Goal: Information Seeking & Learning: Find specific fact

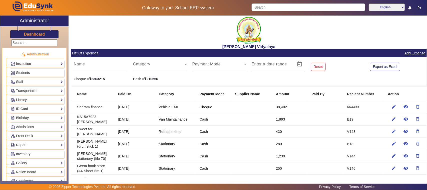
click at [25, 72] on span "Students" at bounding box center [23, 73] width 14 height 4
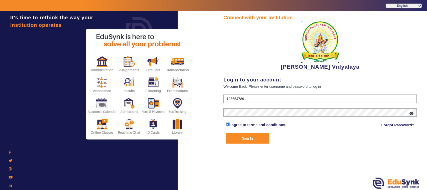
click at [233, 136] on button "Sign In" at bounding box center [247, 138] width 43 height 10
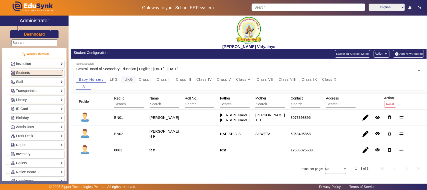
click at [128, 79] on span "UKG" at bounding box center [129, 80] width 9 height 4
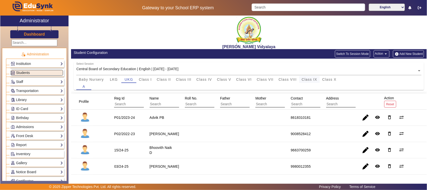
click at [310, 80] on span "Class IX" at bounding box center [310, 80] width 16 height 4
click at [324, 79] on span "Class X" at bounding box center [329, 80] width 14 height 4
click at [288, 80] on span "Class VIII" at bounding box center [288, 80] width 18 height 4
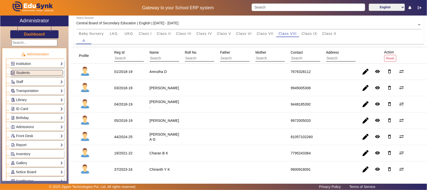
scroll to position [63, 0]
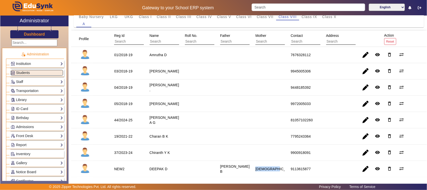
drag, startPoint x: 254, startPoint y: 169, endPoint x: 276, endPoint y: 170, distance: 22.5
click at [276, 170] on div "[DEMOGRAPHIC_DATA]" at bounding box center [276, 168] width 44 height 9
click at [275, 169] on div "[DEMOGRAPHIC_DATA]" at bounding box center [275, 168] width 40 height 5
click at [291, 137] on div "7795243364" at bounding box center [301, 136] width 20 height 5
drag, startPoint x: 290, startPoint y: 136, endPoint x: 311, endPoint y: 138, distance: 21.3
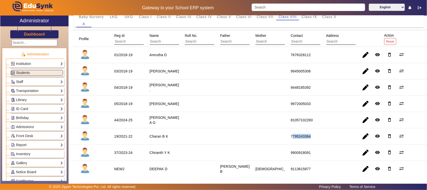
click at [311, 138] on mat-cell "7795243364" at bounding box center [302, 136] width 35 height 16
click at [308, 137] on div "7795243364" at bounding box center [301, 136] width 20 height 5
drag, startPoint x: 308, startPoint y: 137, endPoint x: 288, endPoint y: 136, distance: 20.3
click at [289, 136] on div "7795243364" at bounding box center [301, 136] width 24 height 9
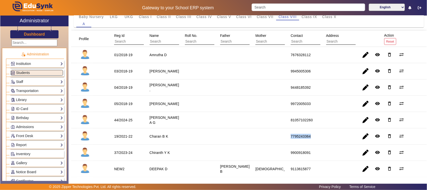
drag, startPoint x: 289, startPoint y: 136, endPoint x: 310, endPoint y: 137, distance: 20.5
click at [310, 137] on div "7795243364" at bounding box center [301, 136] width 24 height 9
click at [243, 139] on mat-cell at bounding box center [231, 136] width 35 height 16
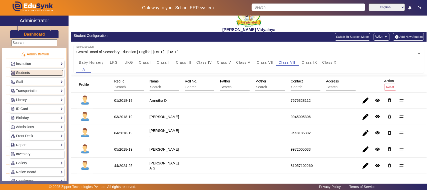
scroll to position [31, 0]
